Goal: Task Accomplishment & Management: Manage account settings

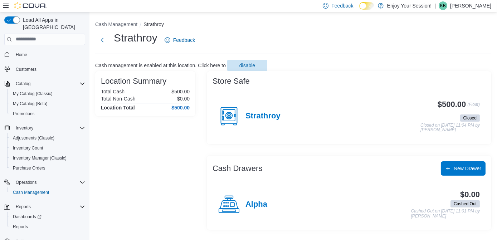
click at [481, 10] on p "Katie Bast" at bounding box center [470, 5] width 41 height 9
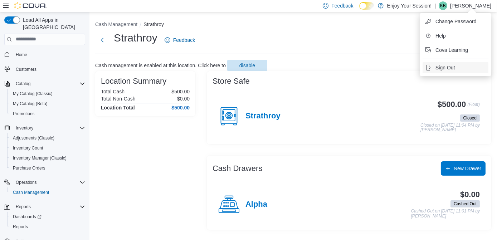
click at [464, 63] on button "Sign Out" at bounding box center [455, 67] width 66 height 11
